Goal: Transaction & Acquisition: Download file/media

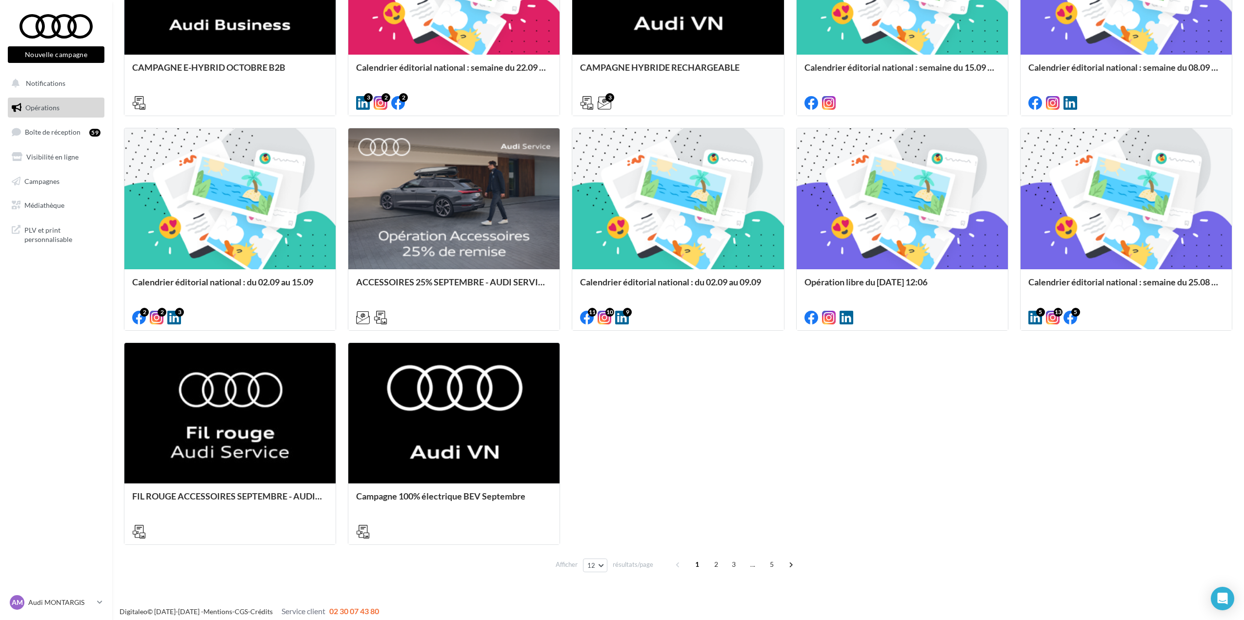
scroll to position [459, 0]
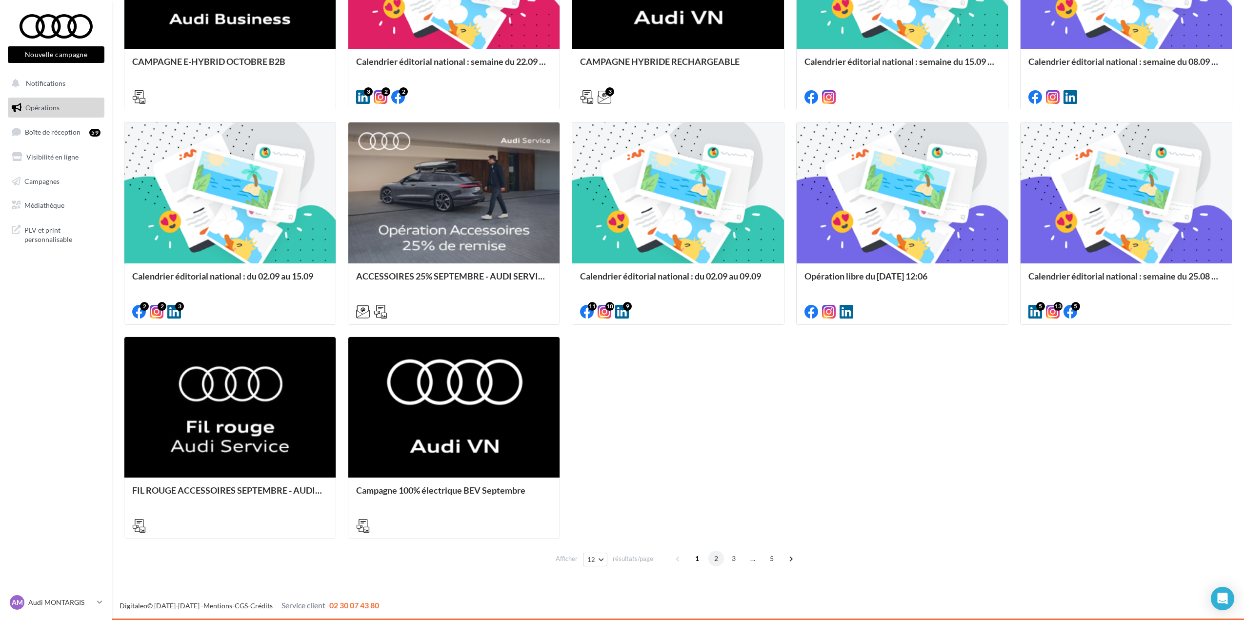
click at [717, 558] on span "2" at bounding box center [716, 559] width 16 height 16
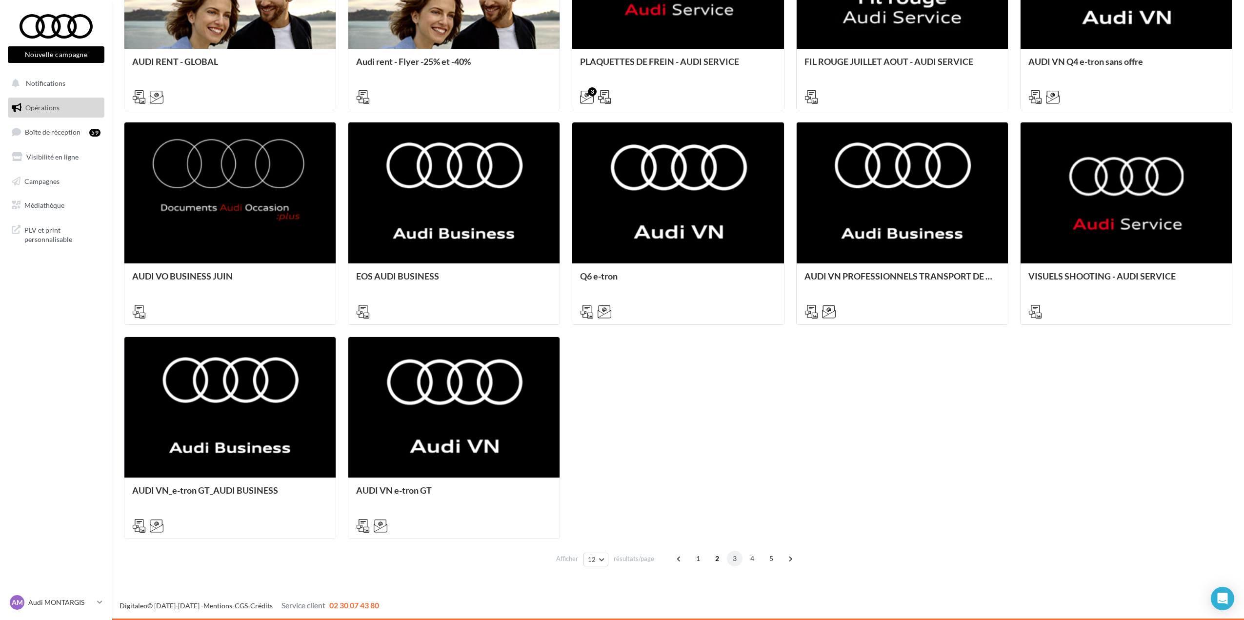
click at [729, 560] on span "3" at bounding box center [735, 559] width 16 height 16
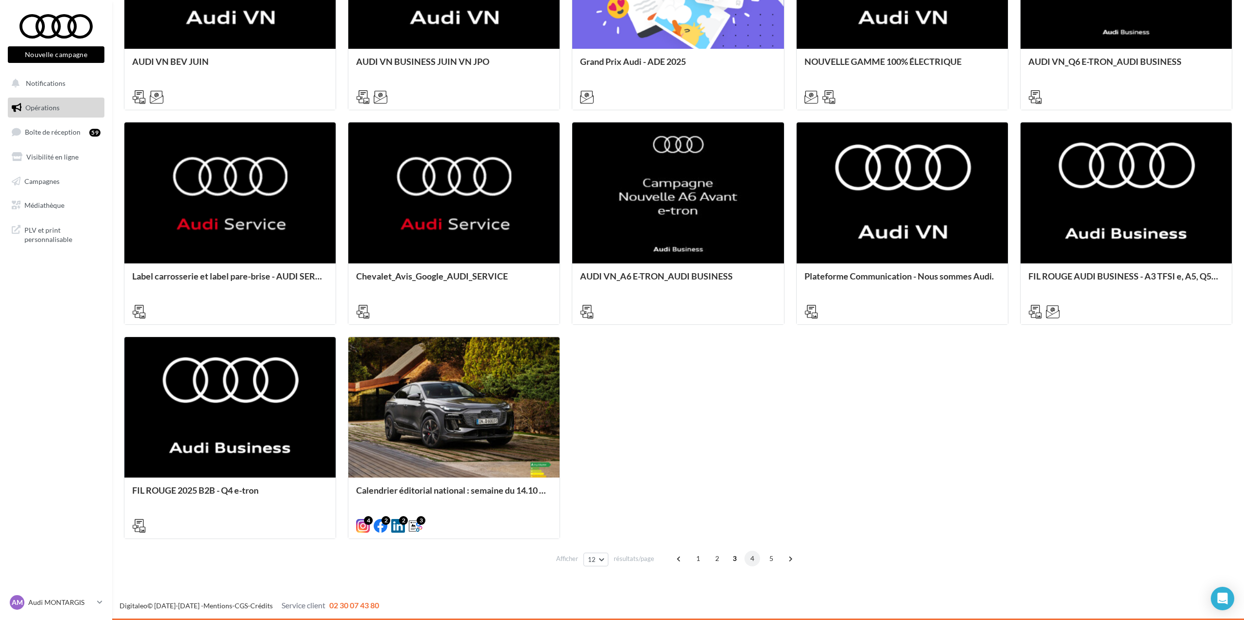
click at [748, 559] on span "4" at bounding box center [752, 559] width 16 height 16
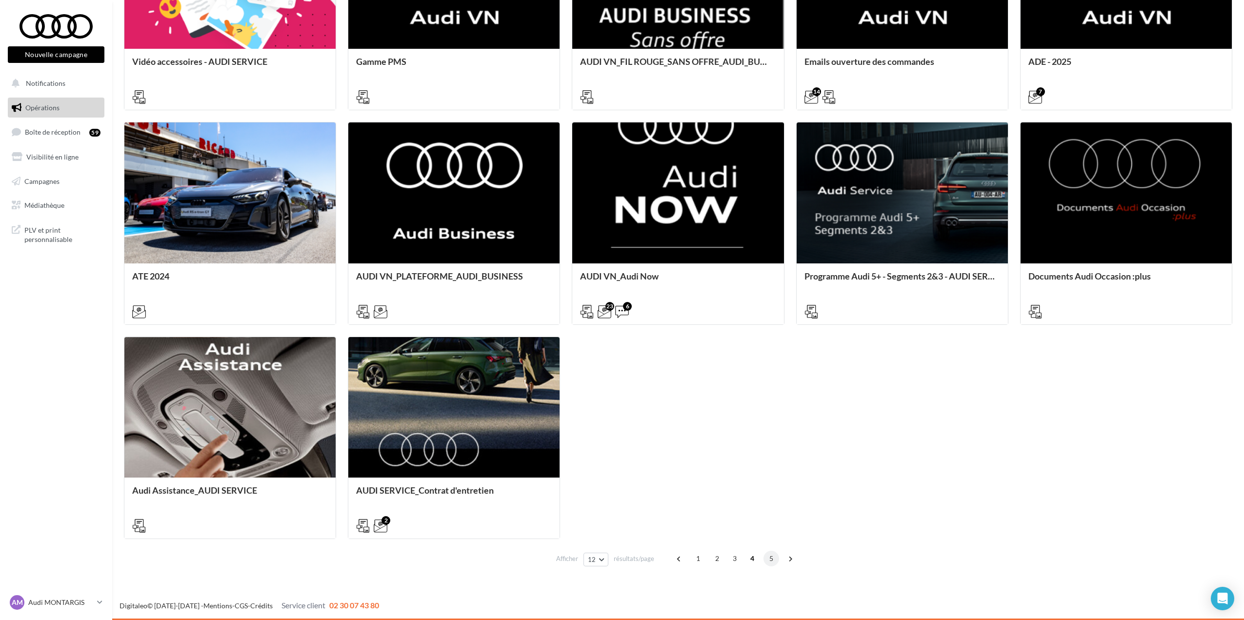
click at [767, 557] on span "5" at bounding box center [771, 559] width 16 height 16
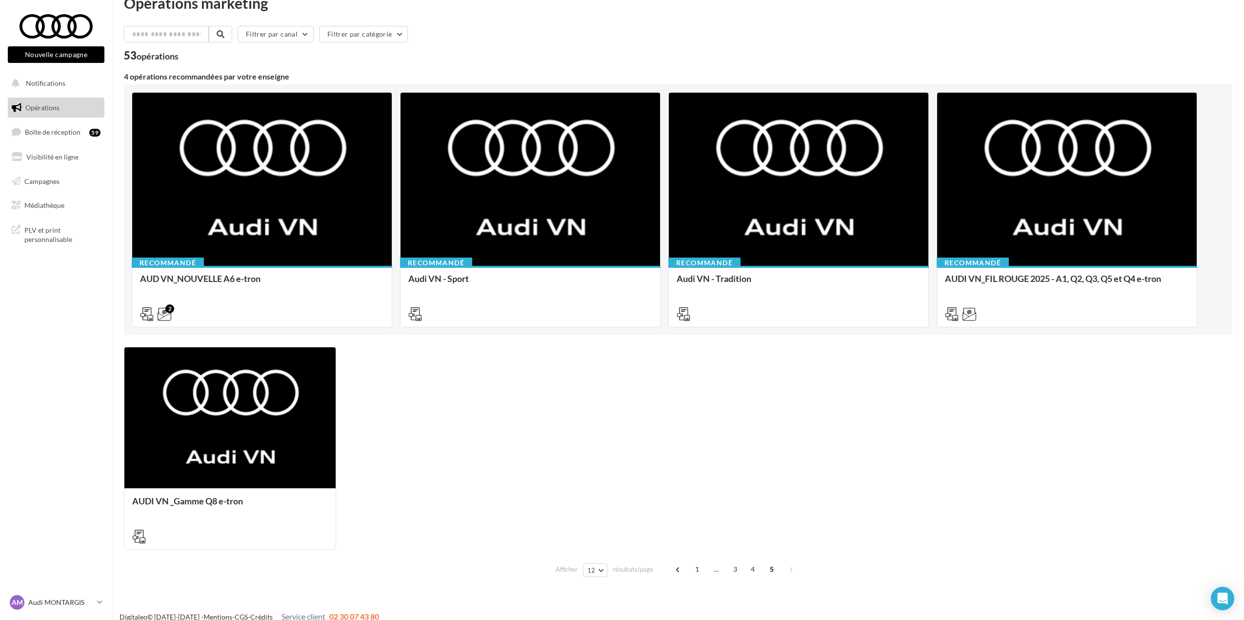
scroll to position [31, 0]
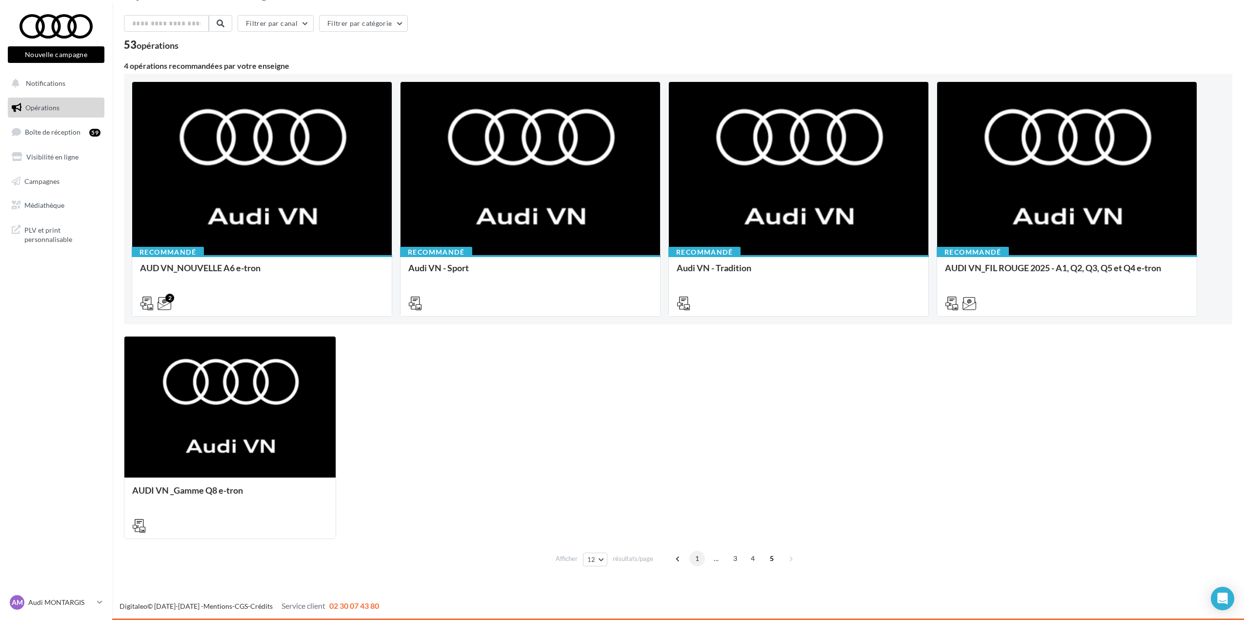
click at [696, 554] on span "1" at bounding box center [697, 559] width 16 height 16
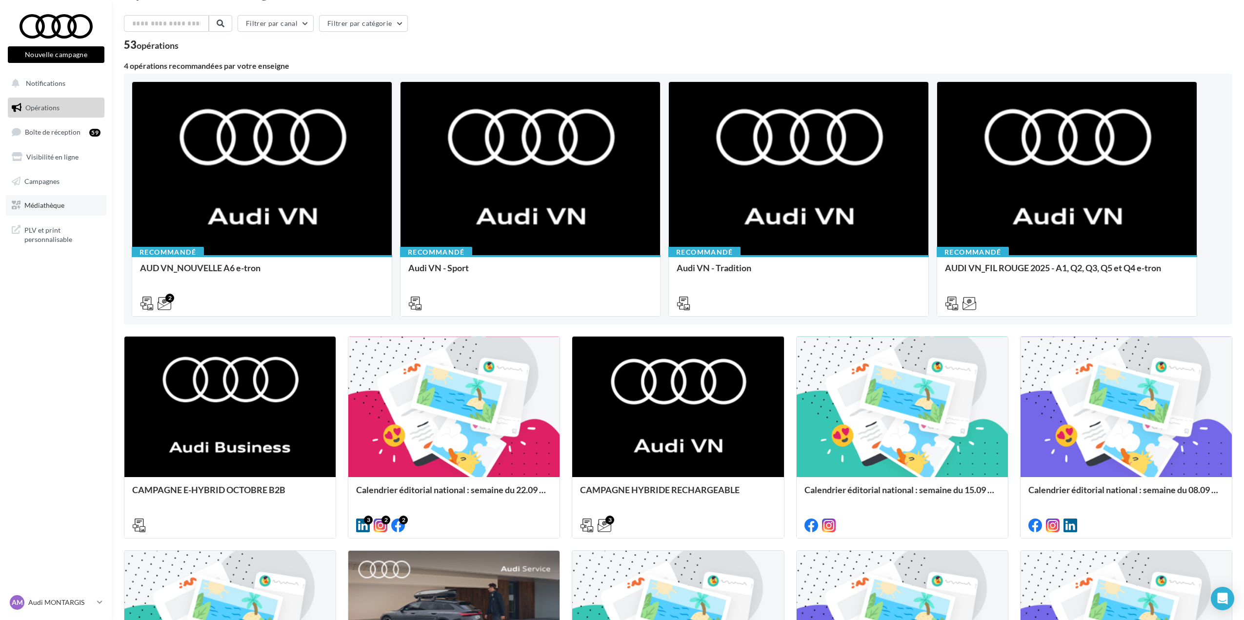
click at [52, 201] on span "Médiathèque" at bounding box center [44, 205] width 40 height 8
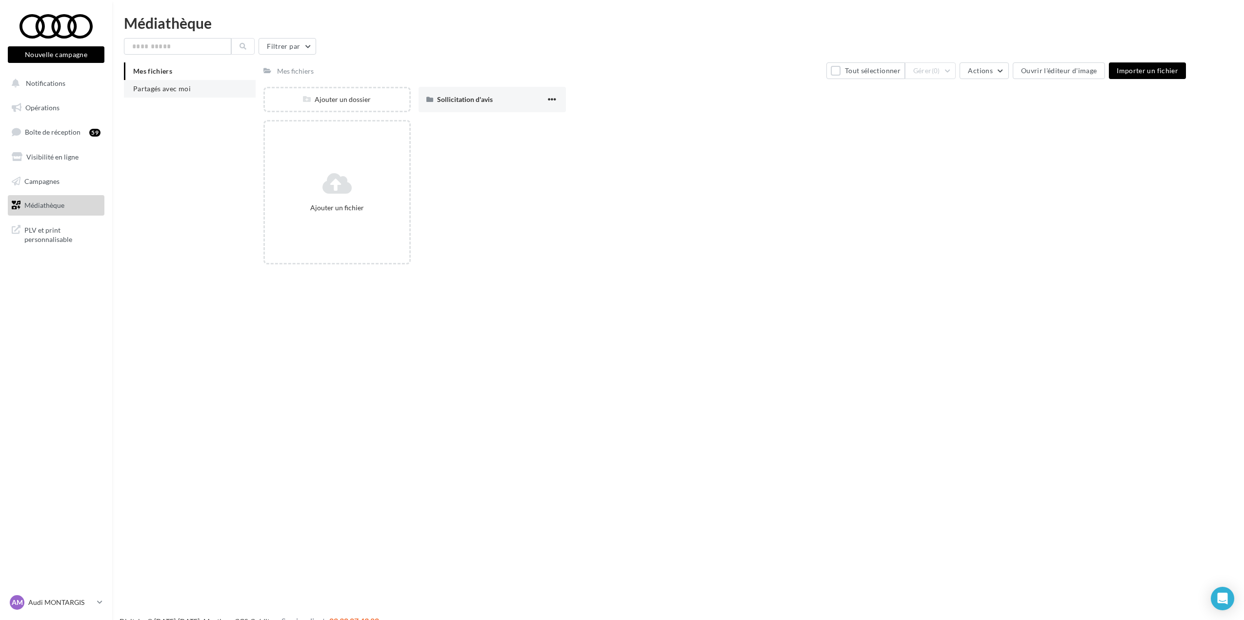
click at [166, 89] on span "Partagés avec moi" at bounding box center [162, 88] width 58 height 8
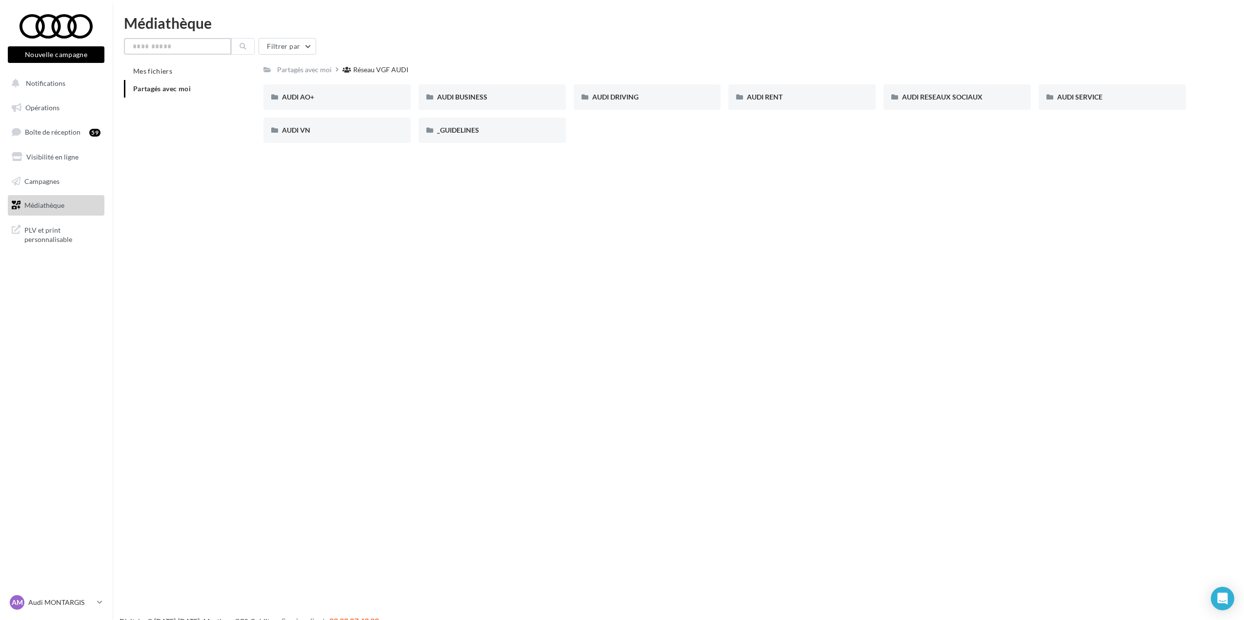
click at [199, 53] on input "text" at bounding box center [177, 46] width 107 height 17
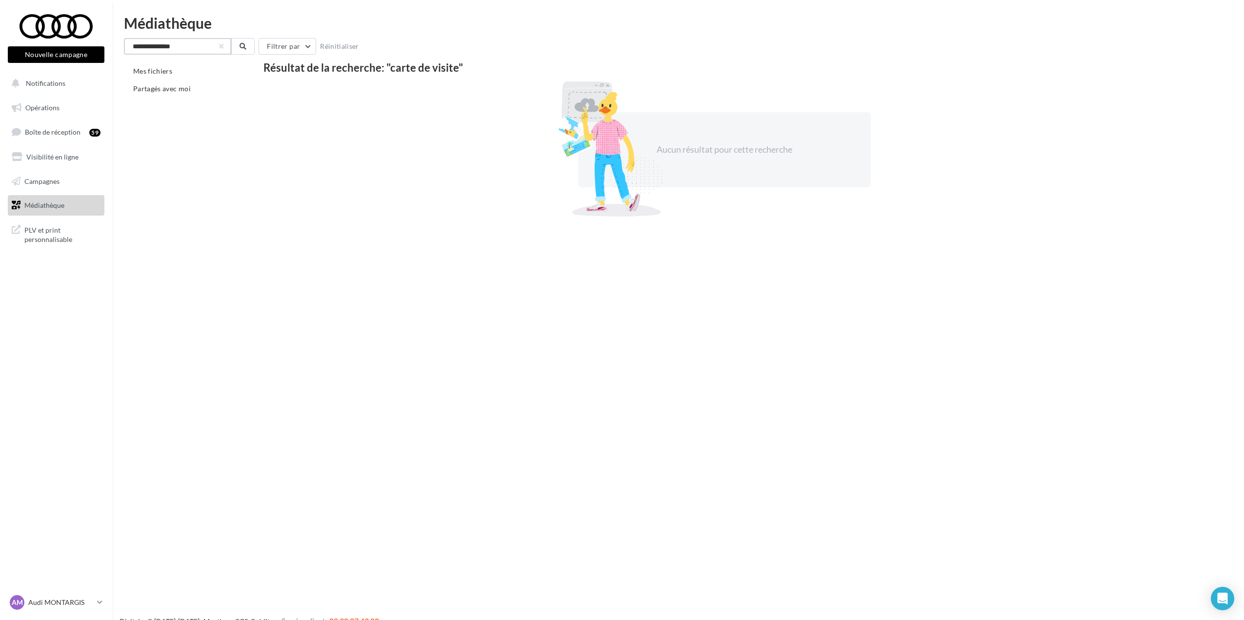
click at [178, 50] on input "**********" at bounding box center [177, 46] width 107 height 17
click at [159, 43] on input "**********" at bounding box center [177, 46] width 107 height 17
drag, startPoint x: 150, startPoint y: 45, endPoint x: 96, endPoint y: 45, distance: 54.6
click at [96, 45] on div "Nouvelle campagne Nouvelle campagne Notifications Opérations Boîte de réception…" at bounding box center [622, 326] width 1244 height 620
type input "******"
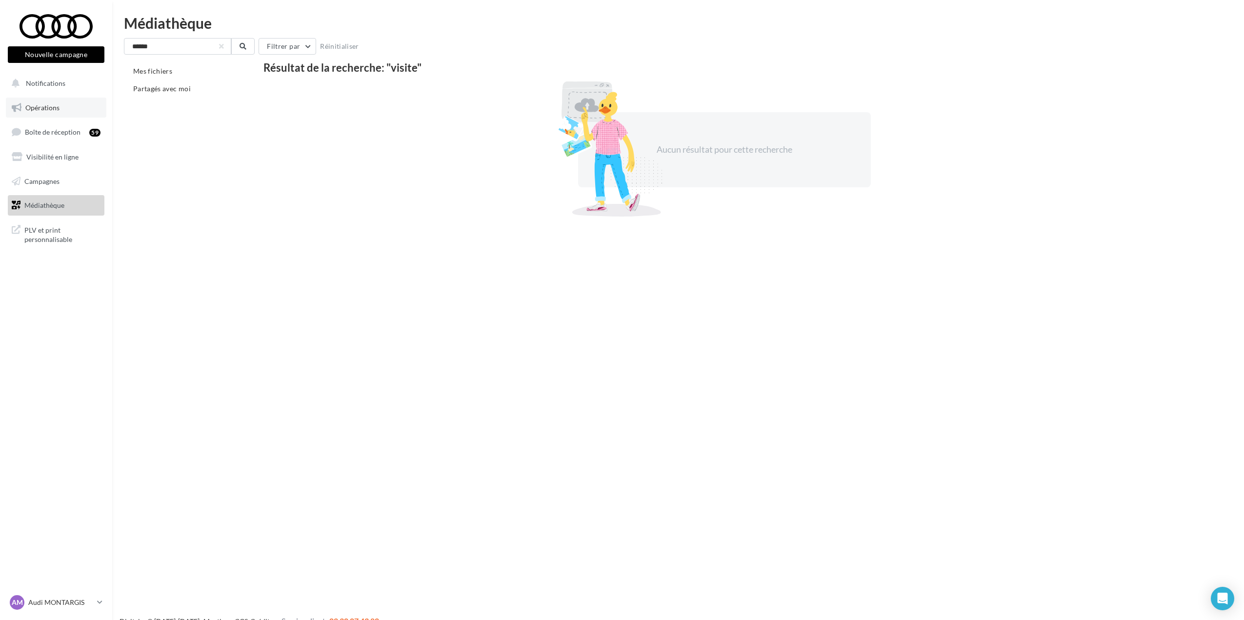
click at [46, 110] on span "Opérations" at bounding box center [42, 107] width 34 height 8
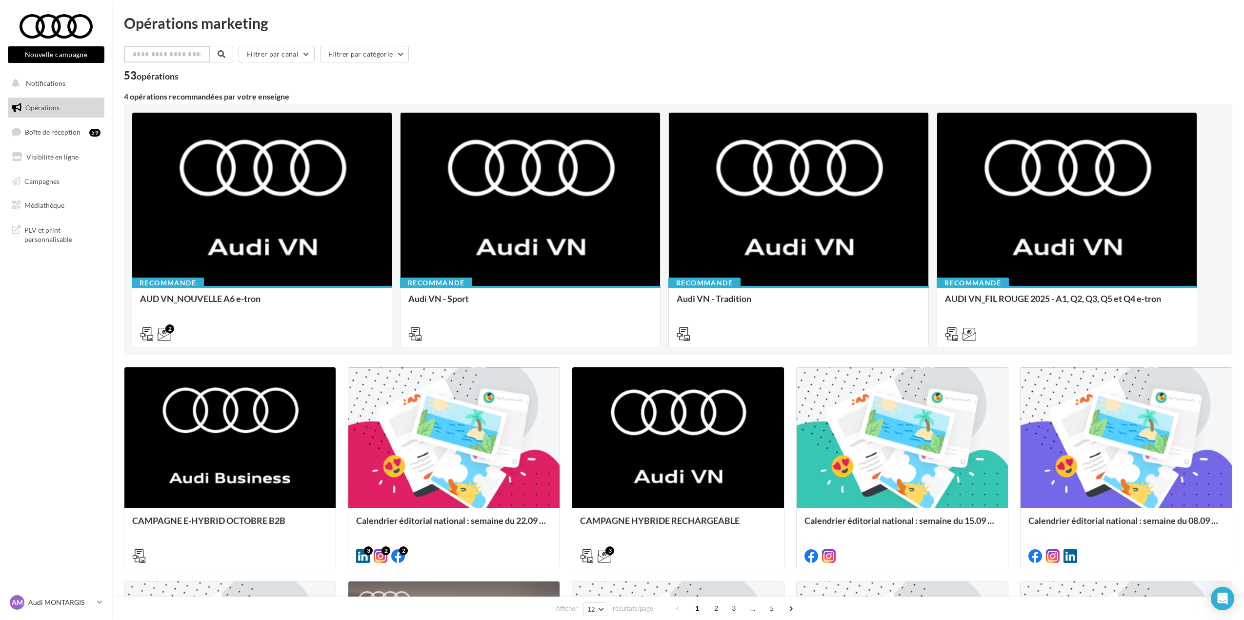
click at [208, 51] on input "text" at bounding box center [167, 54] width 86 height 17
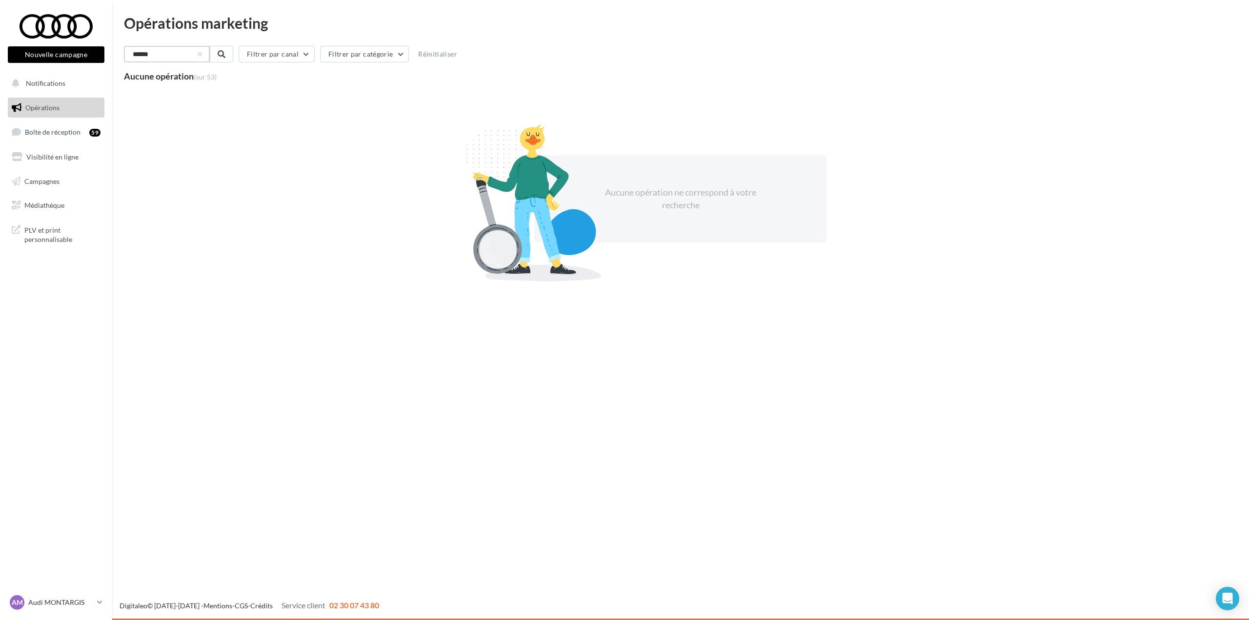
type input "******"
click at [49, 209] on span "Médiathèque" at bounding box center [44, 205] width 40 height 8
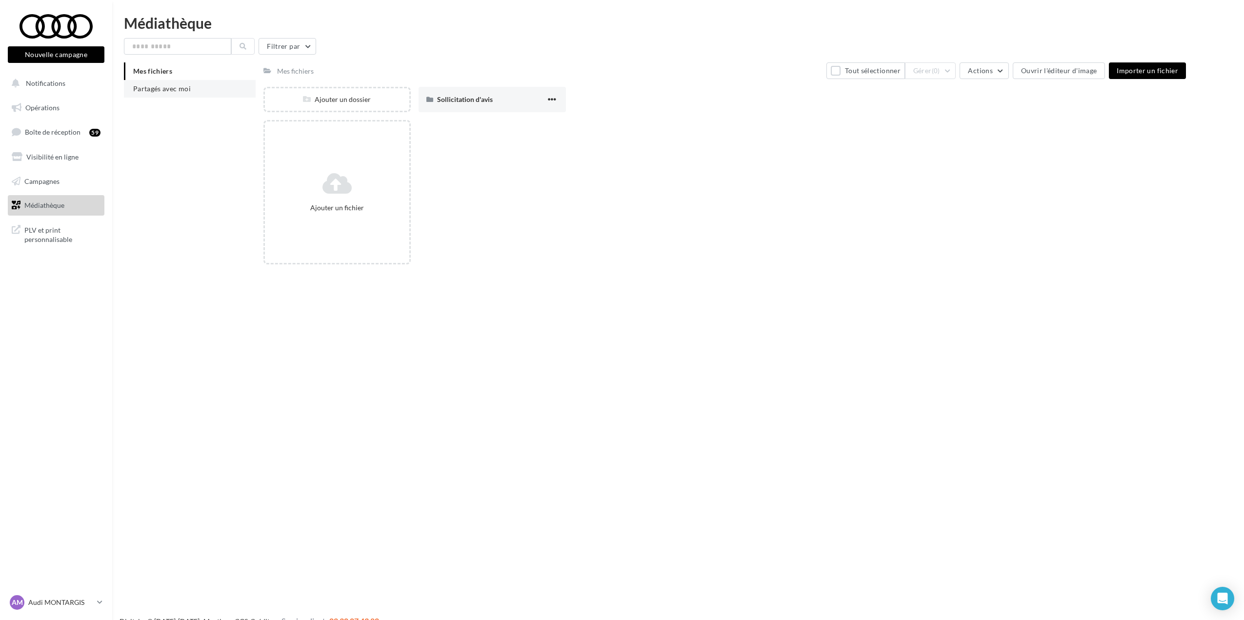
click at [184, 89] on span "Partagés avec moi" at bounding box center [162, 88] width 58 height 8
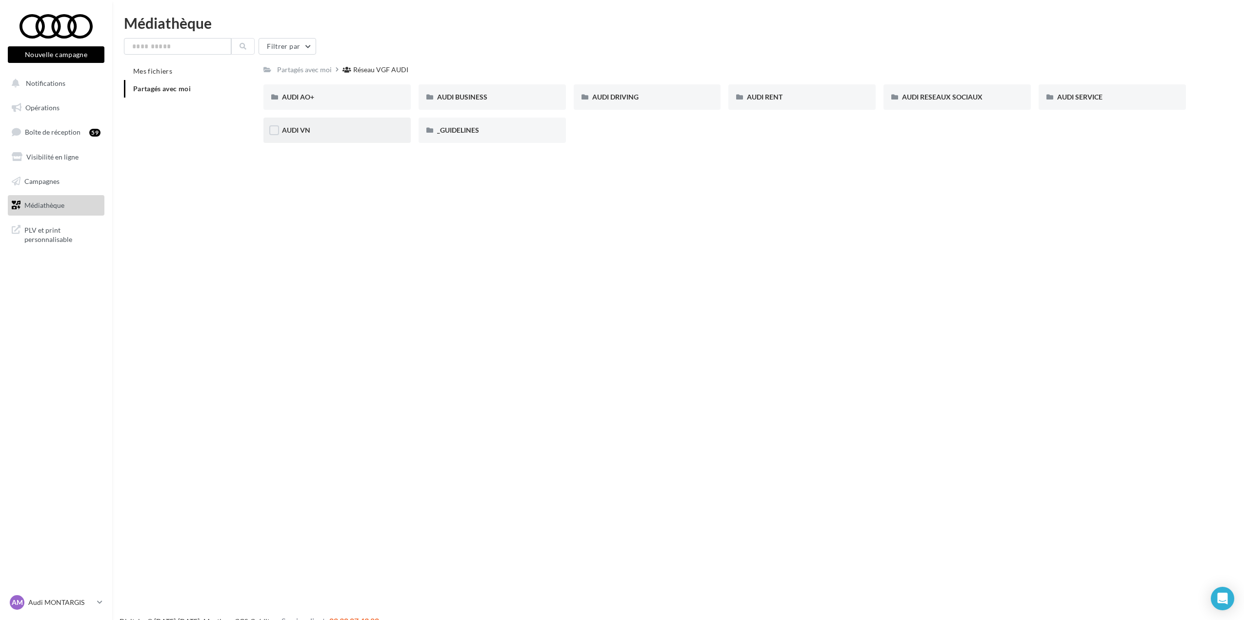
click at [307, 125] on div "AUDI VN" at bounding box center [336, 130] width 147 height 25
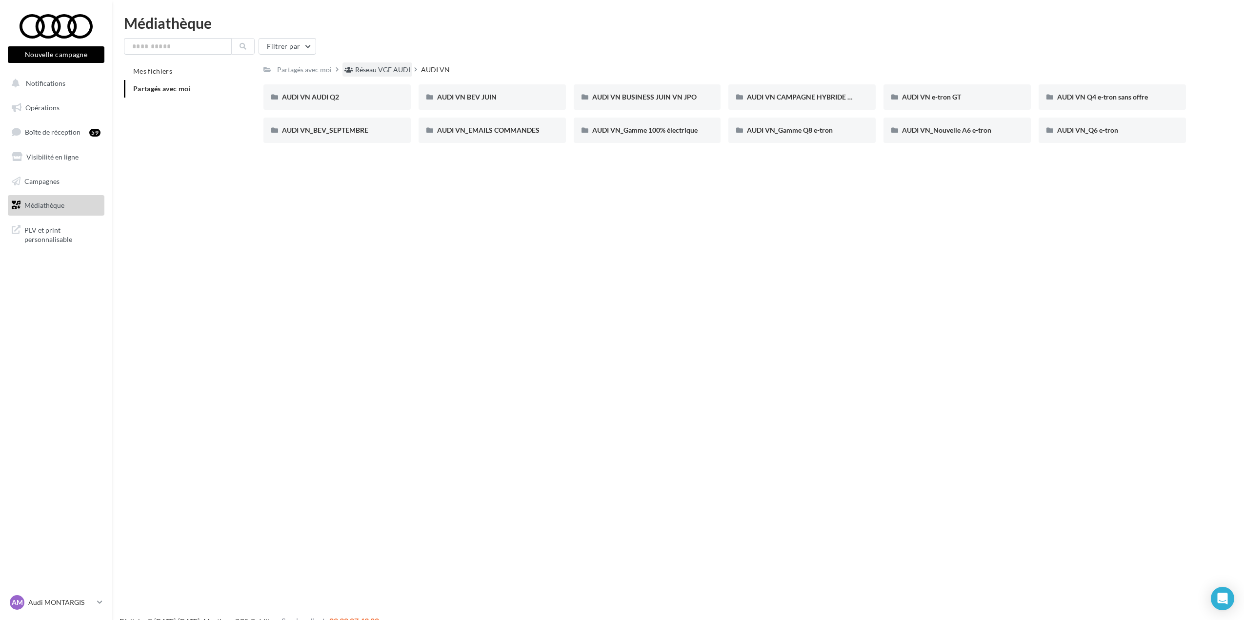
click at [393, 70] on div "Réseau VGF AUDI" at bounding box center [382, 70] width 55 height 10
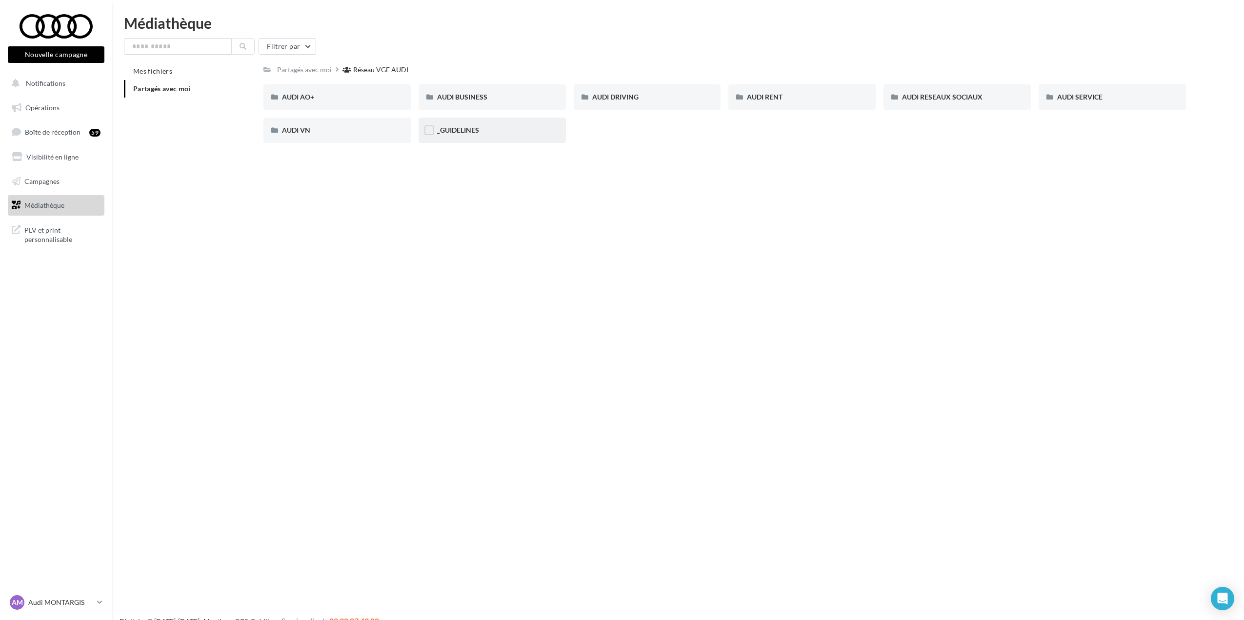
click at [467, 135] on div "_GUIDELINES" at bounding box center [492, 130] width 110 height 10
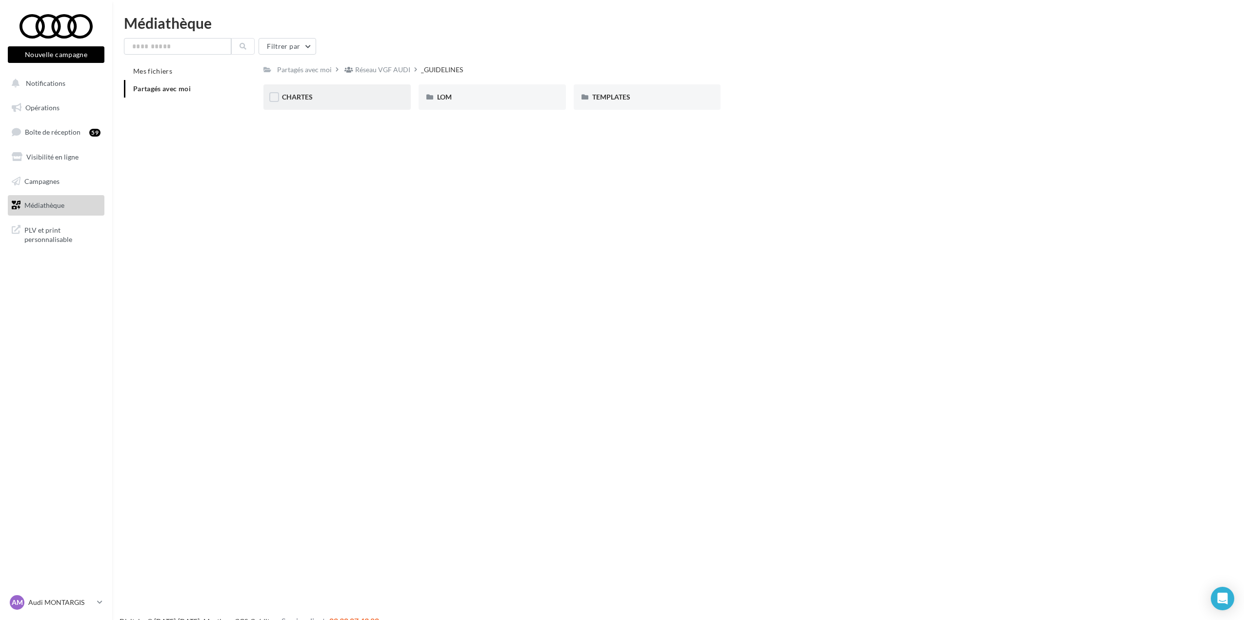
click at [310, 101] on div "CHARTES" at bounding box center [337, 97] width 110 height 10
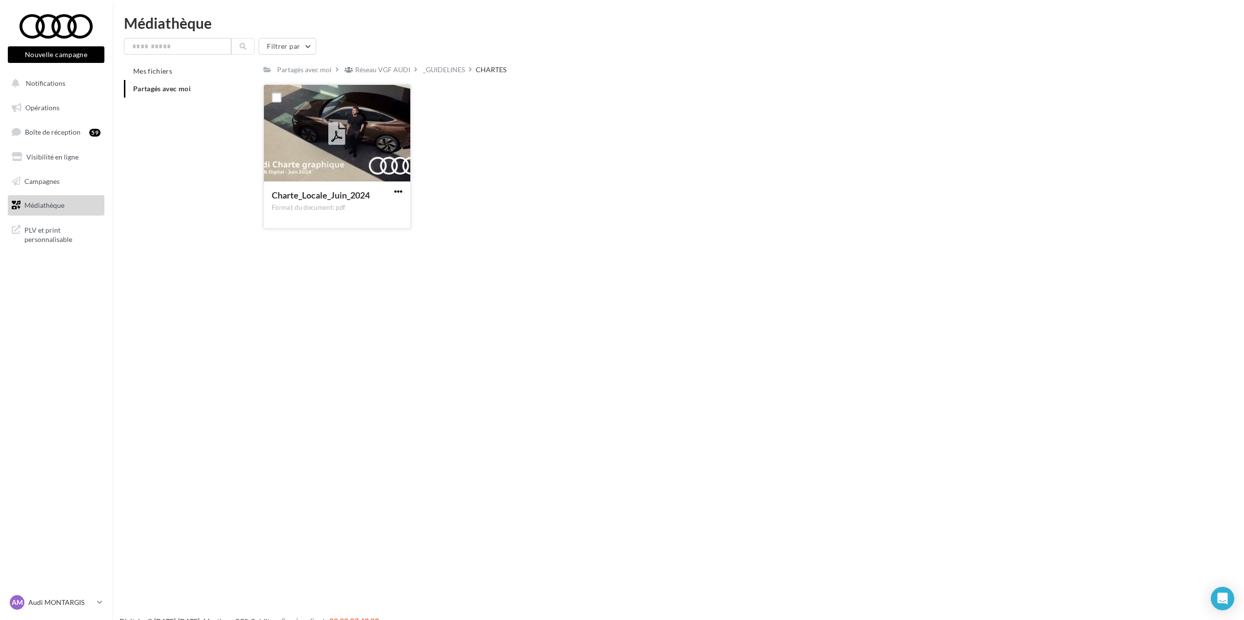
click at [398, 190] on span "button" at bounding box center [398, 191] width 8 height 8
click at [379, 211] on button "Télécharger" at bounding box center [356, 210] width 98 height 25
